Goal: Information Seeking & Learning: Learn about a topic

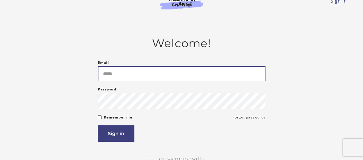
type input "**********"
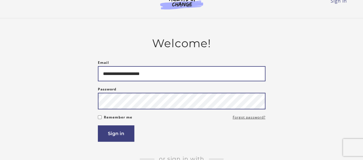
click at [98, 126] on button "Sign in" at bounding box center [116, 134] width 36 height 16
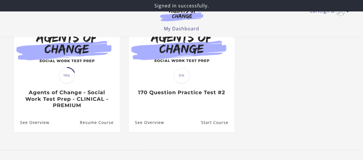
scroll to position [70, 0]
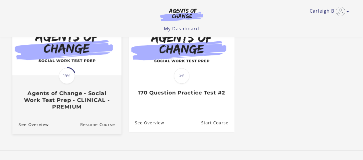
click at [84, 96] on h3 "Agents of Change - Social Work Test Prep - CLINICAL - PREMIUM" at bounding box center [66, 100] width 96 height 20
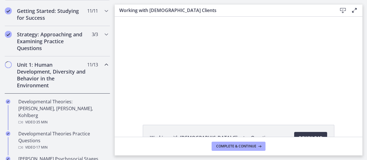
scroll to position [107, 0]
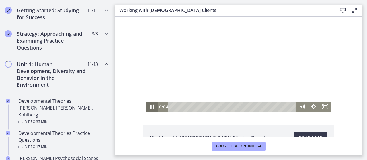
click at [148, 109] on icon "Pause" at bounding box center [152, 107] width 14 height 12
click at [151, 112] on div "Working with [DEMOGRAPHIC_DATA] Clients - Questions Download Opens in a new win…" at bounding box center [239, 77] width 248 height 121
click at [150, 104] on icon "Play Video" at bounding box center [152, 107] width 11 height 10
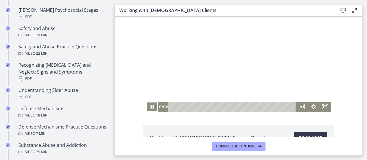
scroll to position [256, 0]
click at [244, 146] on span "Complete & continue" at bounding box center [236, 146] width 40 height 5
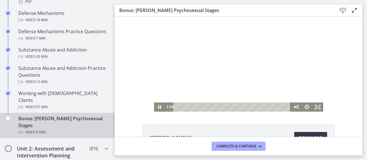
click at [204, 76] on div at bounding box center [238, 64] width 169 height 95
click at [156, 109] on icon "Play Video" at bounding box center [159, 107] width 11 height 9
drag, startPoint x: 225, startPoint y: 107, endPoint x: 162, endPoint y: 101, distance: 63.7
click at [162, 101] on div "Click for sound @keyframes VOLUME_SMALL_WAVE_FLASH { 0% { opacity: 0; } 33% { o…" at bounding box center [238, 63] width 169 height 95
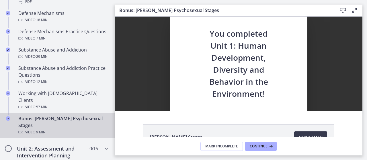
scroll to position [0, 0]
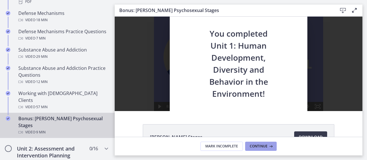
click at [265, 144] on button "Continue" at bounding box center [261, 146] width 32 height 9
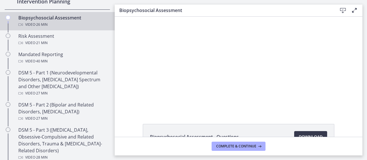
scroll to position [215, 0]
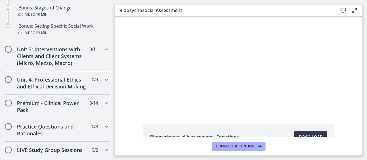
click at [90, 53] on span "0 / 11 Completed" at bounding box center [94, 49] width 8 height 7
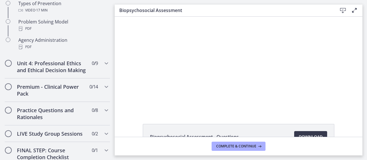
scroll to position [420, 0]
click at [103, 65] on icon "Chapters" at bounding box center [106, 63] width 7 height 7
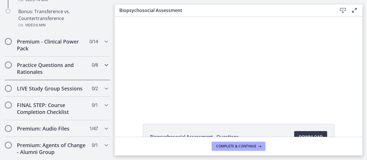
scroll to position [435, 0]
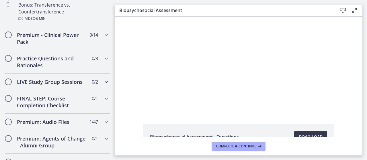
click at [92, 86] on span "0 / 2 Completed" at bounding box center [95, 82] width 6 height 7
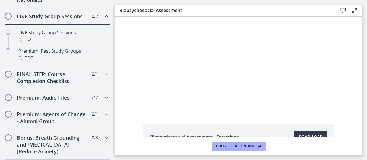
scroll to position [315, 0]
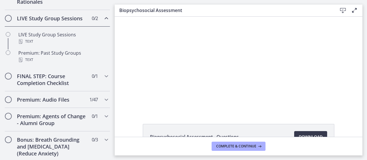
click at [93, 22] on span "0 / 2 Completed" at bounding box center [95, 18] width 6 height 7
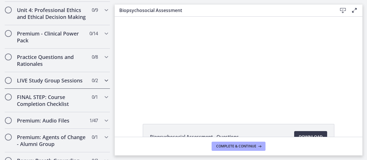
scroll to position [245, 0]
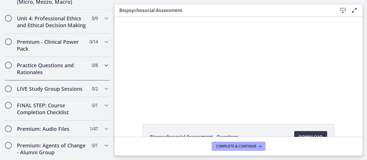
click at [92, 69] on span "0 / 8 Completed" at bounding box center [95, 65] width 6 height 7
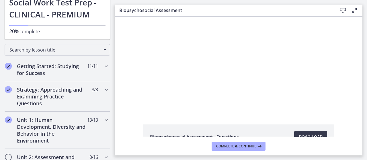
scroll to position [51, 0]
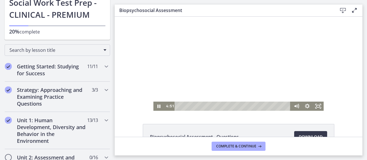
click at [188, 46] on div at bounding box center [239, 63] width 171 height 95
